Goal: Transaction & Acquisition: Purchase product/service

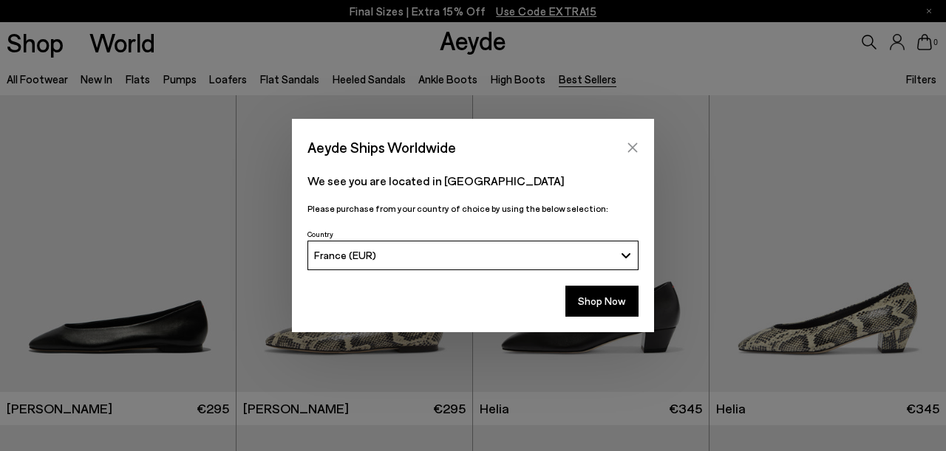
click at [631, 143] on icon "Close" at bounding box center [632, 148] width 12 height 12
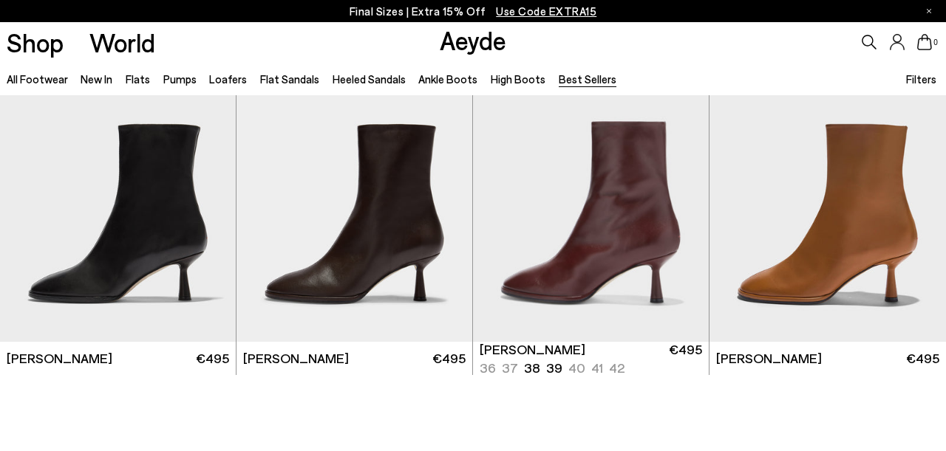
scroll to position [5012, 0]
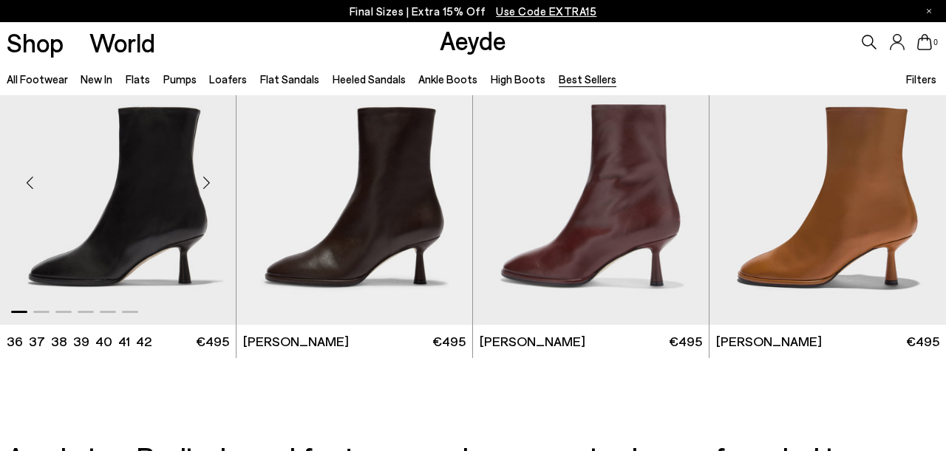
click at [140, 183] on img "1 / 6" at bounding box center [118, 177] width 236 height 296
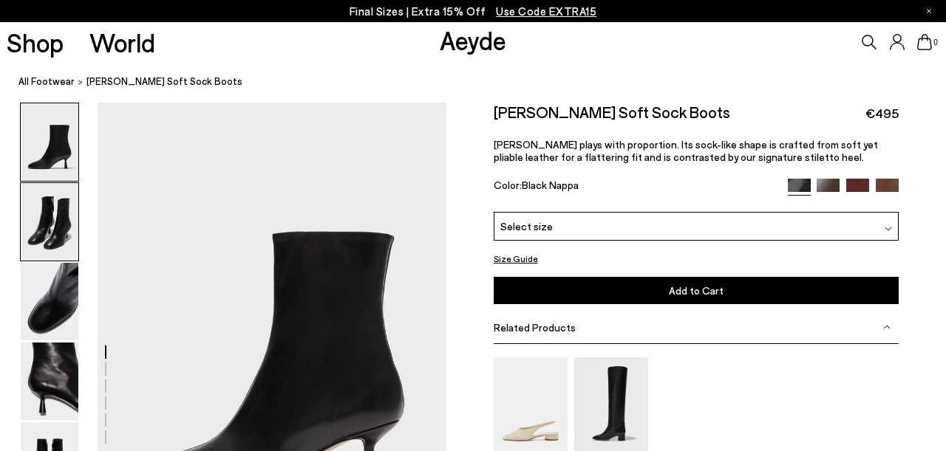
click at [55, 212] on img at bounding box center [50, 222] width 58 height 78
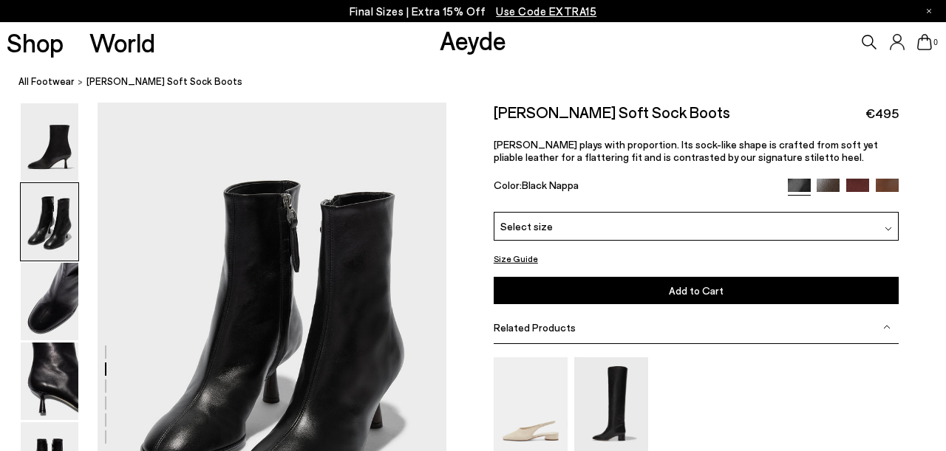
scroll to position [541, 0]
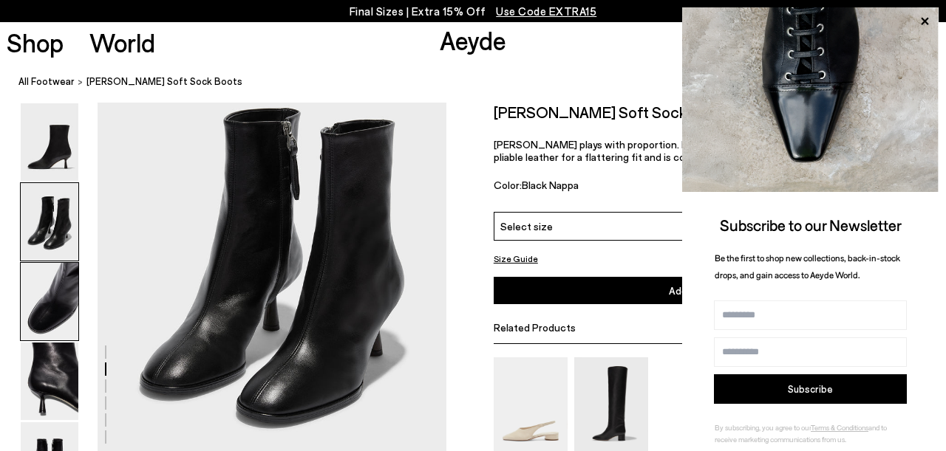
click at [55, 338] on img at bounding box center [50, 302] width 58 height 78
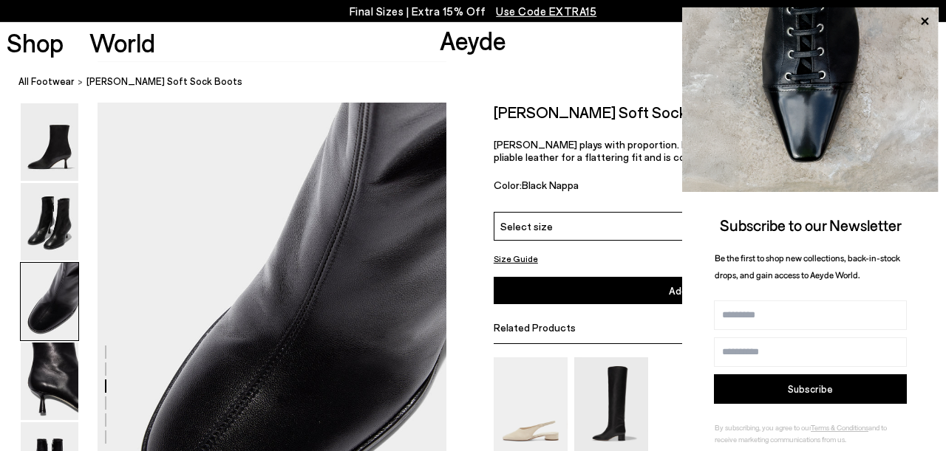
scroll to position [935, 0]
click at [58, 384] on img at bounding box center [50, 382] width 58 height 78
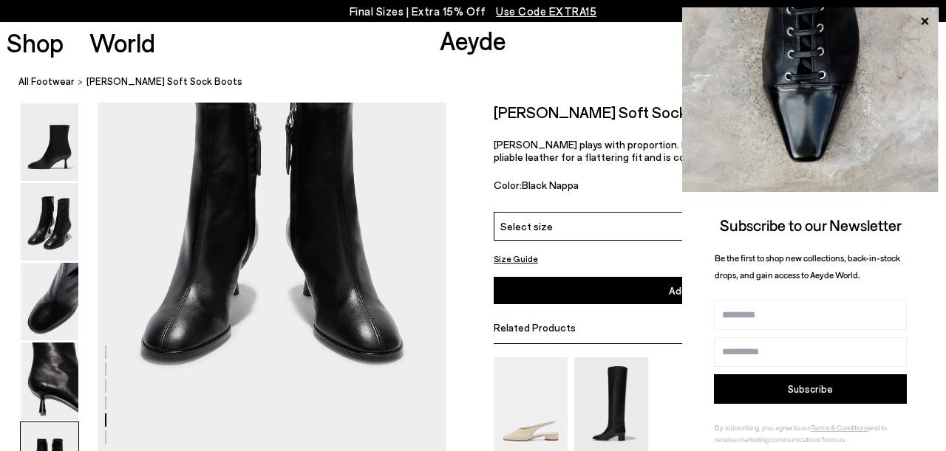
scroll to position [1979, 0]
